Goal: Task Accomplishment & Management: Manage account settings

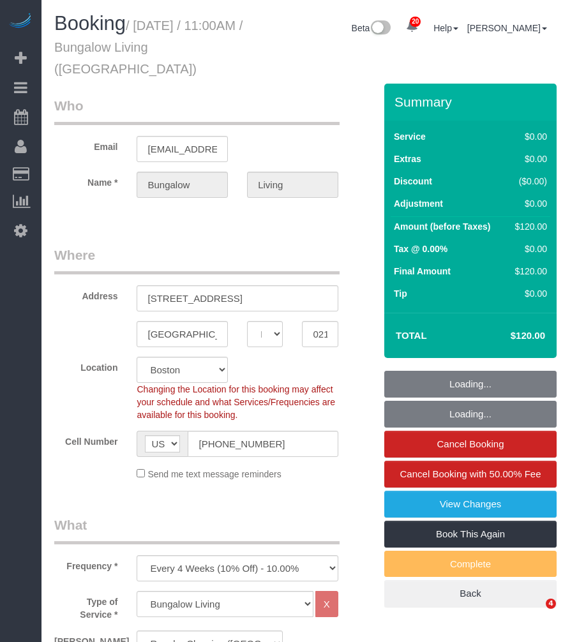
select select "MA"
select select "object:887"
select select "spot1"
select select "number:89"
select select "number:90"
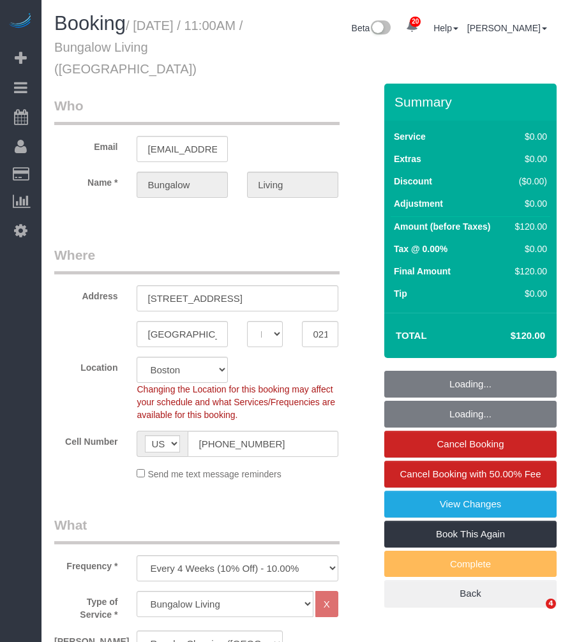
select select "number:15"
select select "number:7"
select select "number:21"
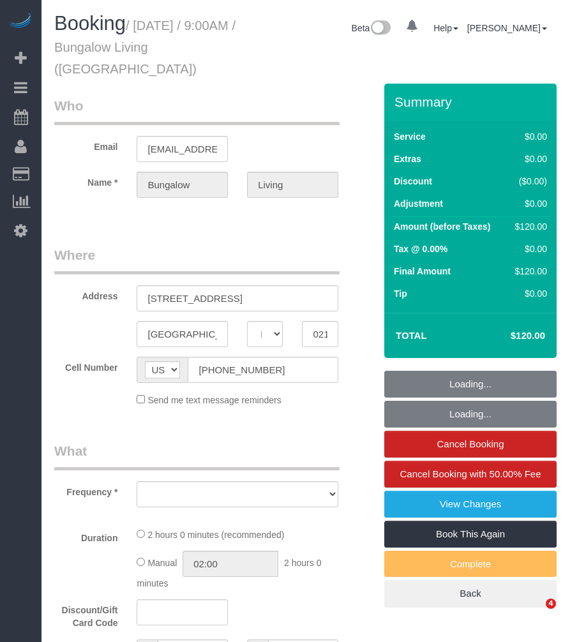
select select "MA"
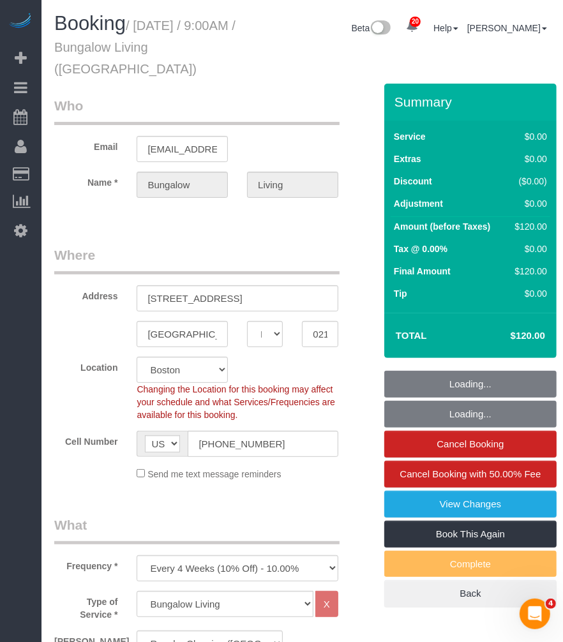
select select "object:1184"
select select "spot1"
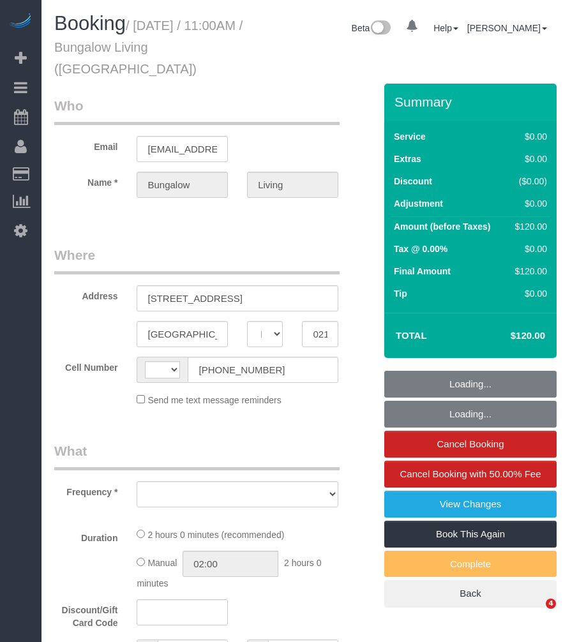
select select "MA"
select select "string:[GEOGRAPHIC_DATA]"
select select "object:781"
select select "spot1"
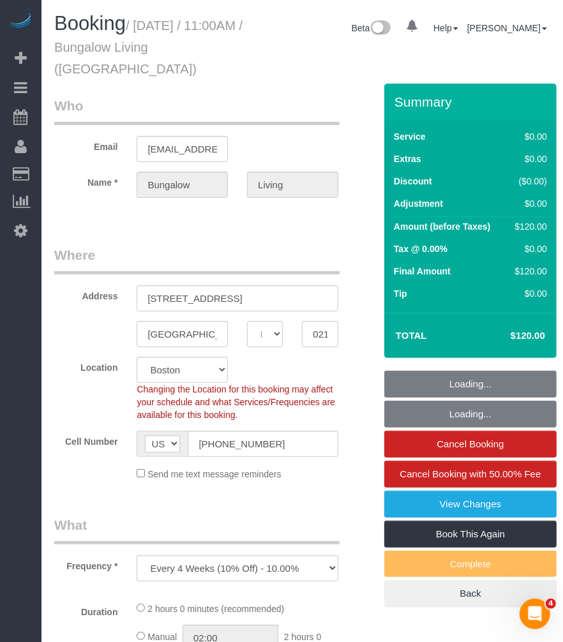
select select "object:790"
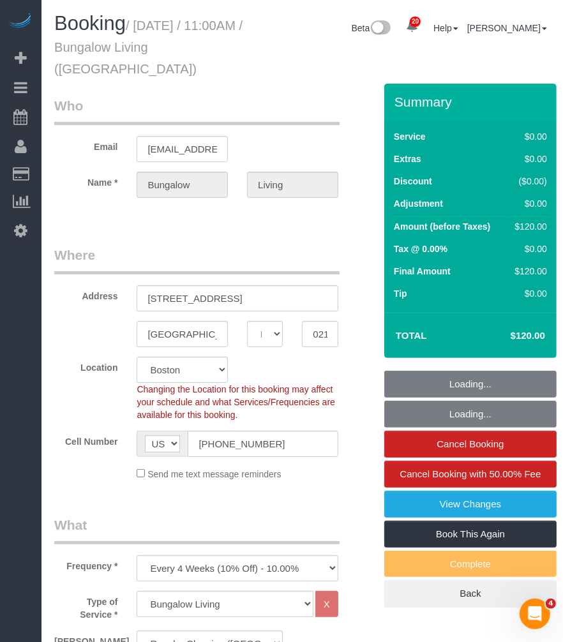
select select "number:89"
select select "number:90"
select select "number:15"
select select "number:7"
select select "number:21"
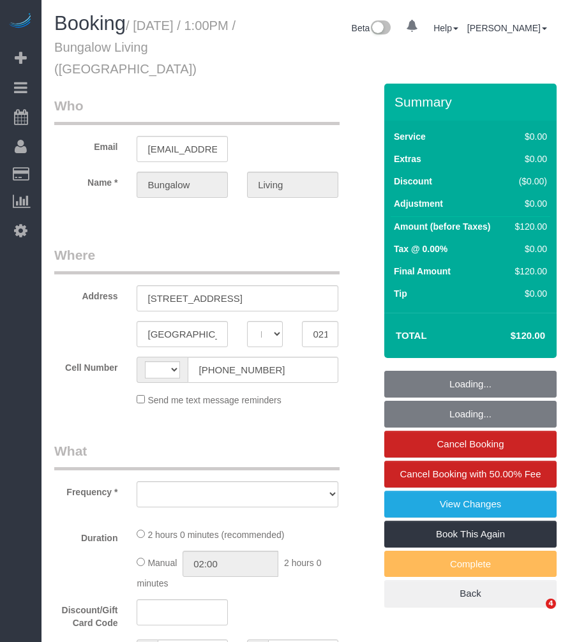
select select "MA"
select select "string:US"
select select "object:779"
select select "spot1"
select select "number:89"
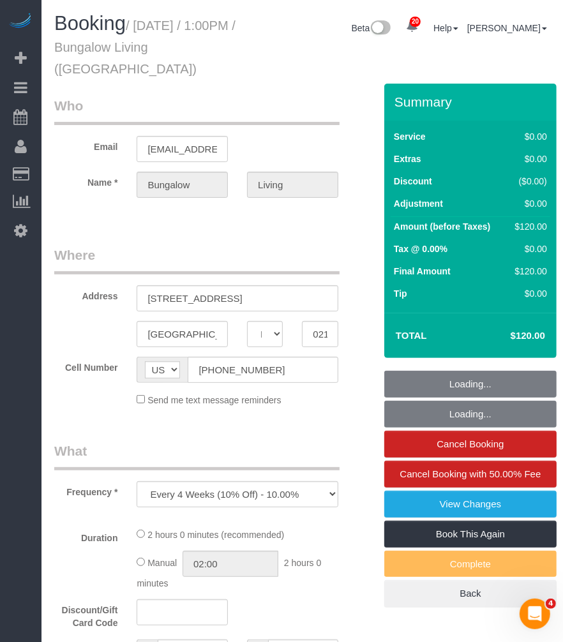
select select "number:90"
select select "number:15"
select select "number:7"
select select "number:21"
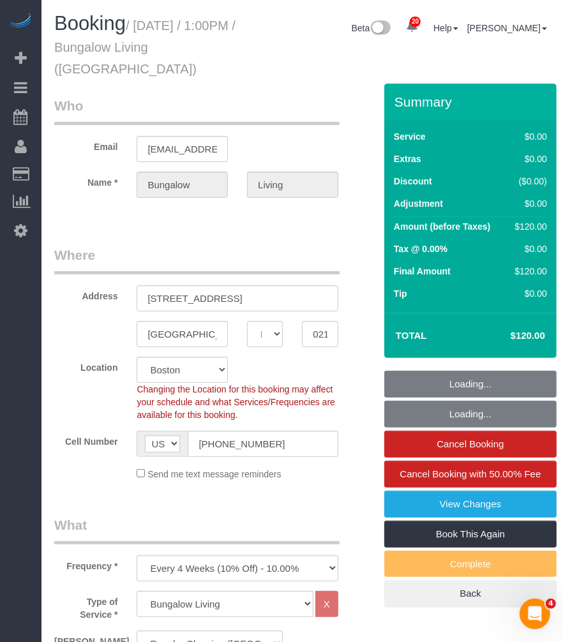
select select "spot31"
select select "object:1103"
